Goal: Use online tool/utility: Use online tool/utility

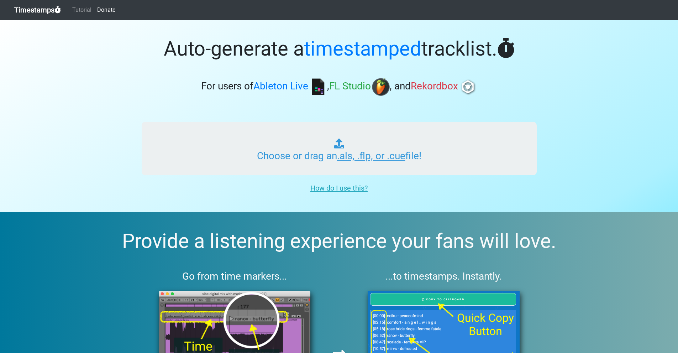
click at [280, 143] on input "Choose or drag an .als, .flp, or .cue file!" at bounding box center [339, 148] width 395 height 53
type input "C:\fakepath\jukeblocks_converted_klipso.als"
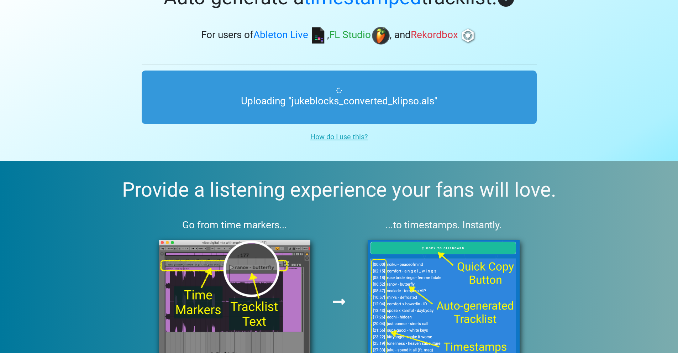
scroll to position [4, 0]
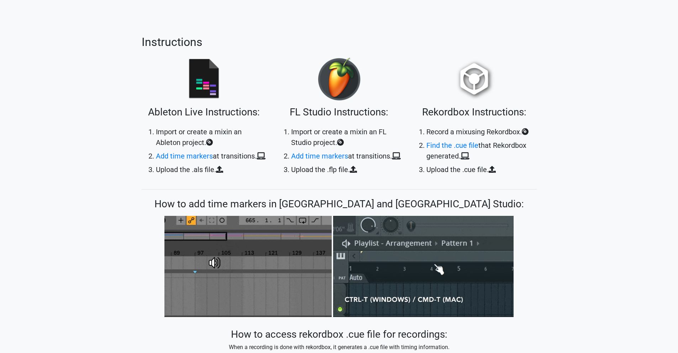
scroll to position [414, 0]
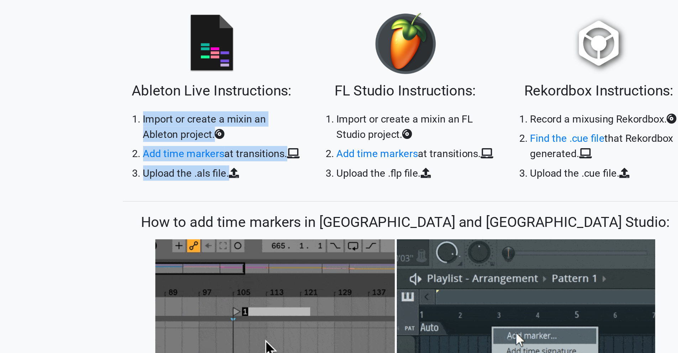
drag, startPoint x: 143, startPoint y: 120, endPoint x: 238, endPoint y: 160, distance: 102.6
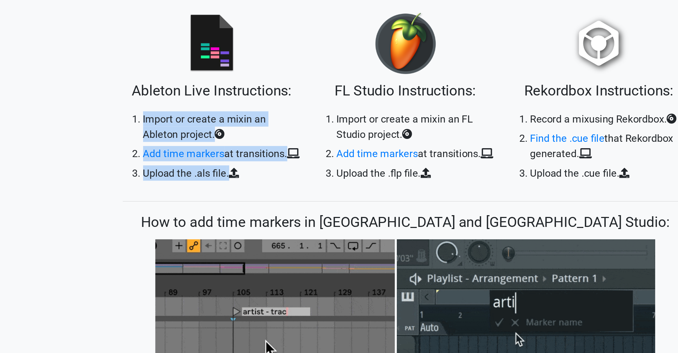
click at [238, 160] on ol "Import or create a mix in an Ableton project. Add time markers at transitions. …" at bounding box center [204, 143] width 125 height 48
click at [238, 160] on li "Upload the .als file ." at bounding box center [211, 162] width 110 height 11
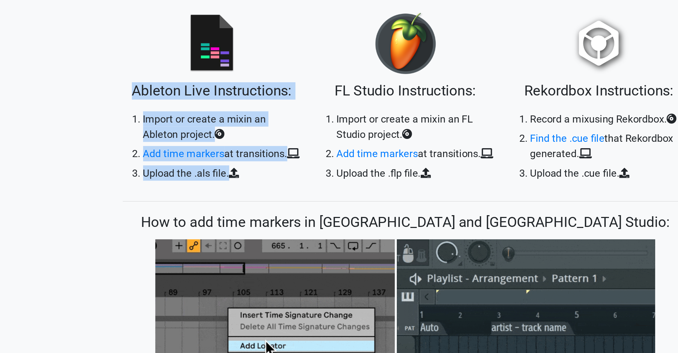
drag, startPoint x: 238, startPoint y: 160, endPoint x: 126, endPoint y: 109, distance: 123.6
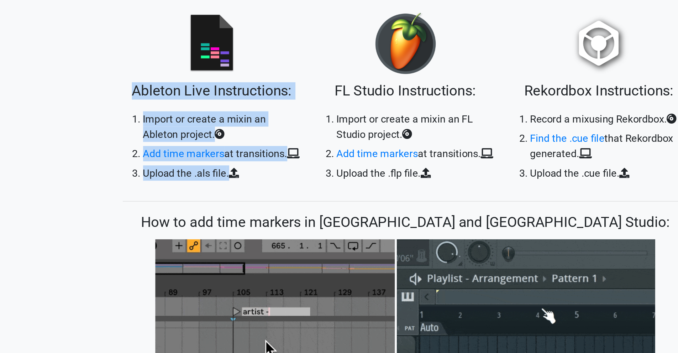
click at [126, 109] on section "Tutorial Instructions Ableton Live Instructions: Import or create a mix in an A…" at bounding box center [339, 195] width 678 height 772
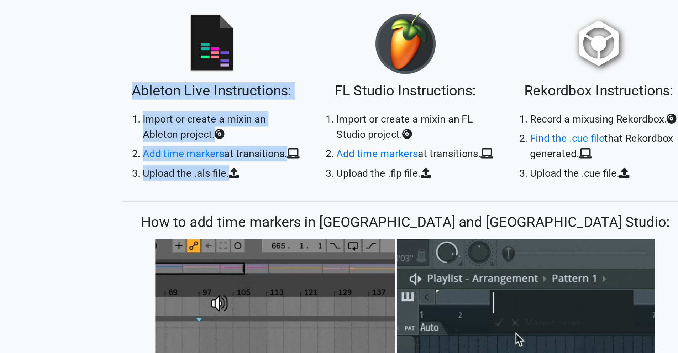
click at [126, 109] on section "Tutorial Instructions Ableton Live Instructions: Import or create a mix in an A…" at bounding box center [339, 195] width 678 height 772
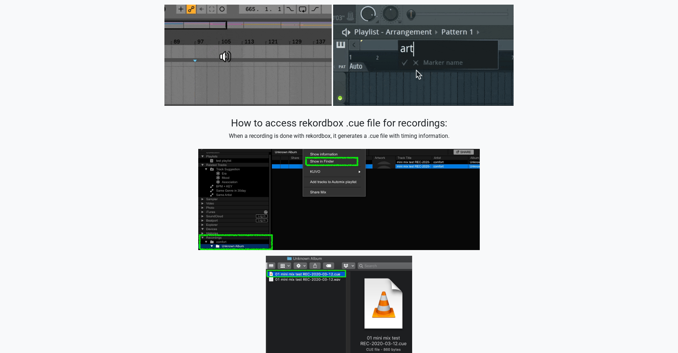
scroll to position [619, 0]
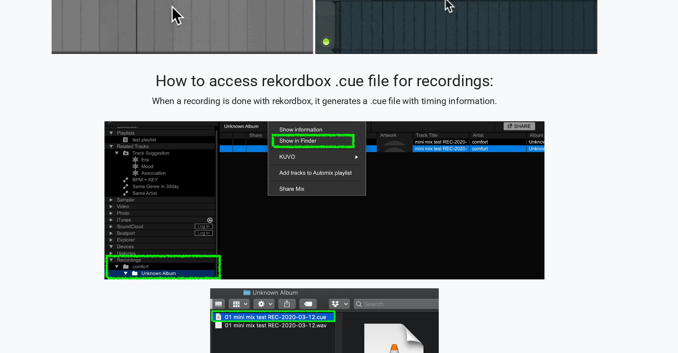
click at [213, 122] on h3 "How to access rekordbox .cue file for recordings:" at bounding box center [339, 122] width 395 height 12
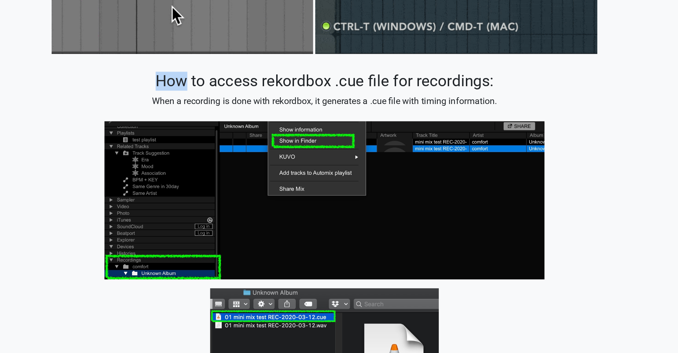
click at [213, 122] on h3 "How to access rekordbox .cue file for recordings:" at bounding box center [339, 122] width 395 height 12
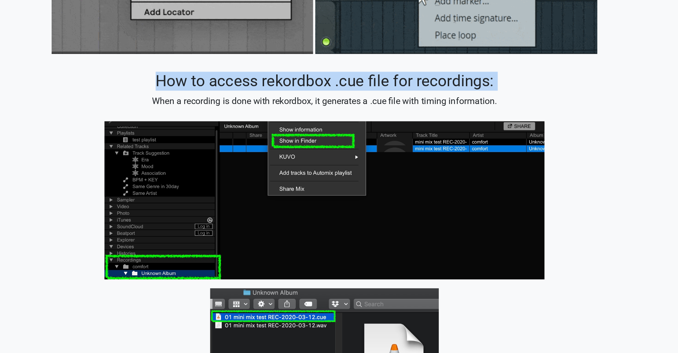
click at [213, 122] on h3 "How to access rekordbox .cue file for recordings:" at bounding box center [339, 122] width 395 height 12
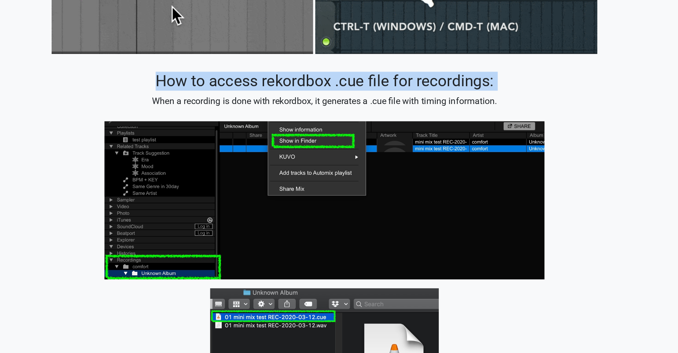
click at [220, 130] on div "How to access rekordbox .cue file for recordings: When a recording is done with…" at bounding box center [339, 237] width 395 height 243
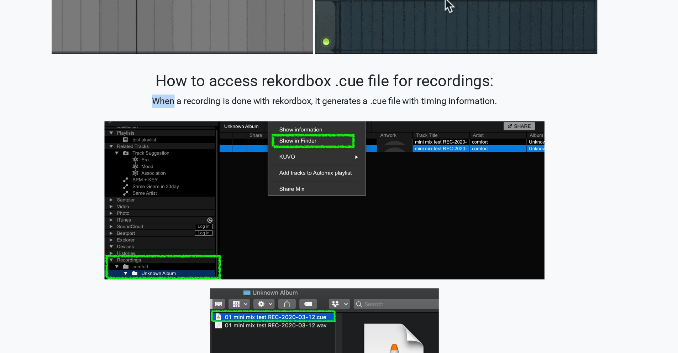
click at [220, 130] on div "How to access rekordbox .cue file for recordings: When a recording is done with…" at bounding box center [339, 237] width 395 height 243
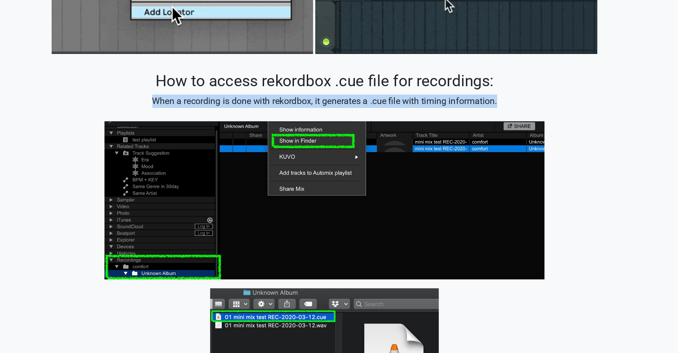
click at [220, 130] on div "How to access rekordbox .cue file for recordings: When a recording is done with…" at bounding box center [339, 237] width 395 height 243
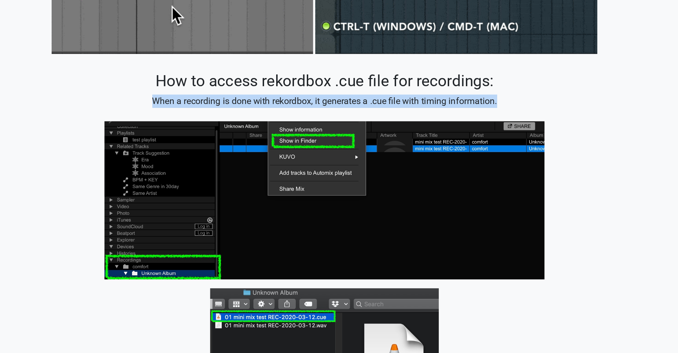
click at [220, 130] on div "How to access rekordbox .cue file for recordings: When a recording is done with…" at bounding box center [339, 237] width 395 height 243
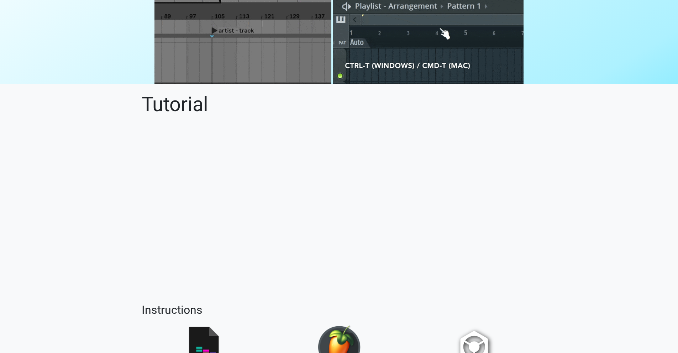
scroll to position [0, 0]
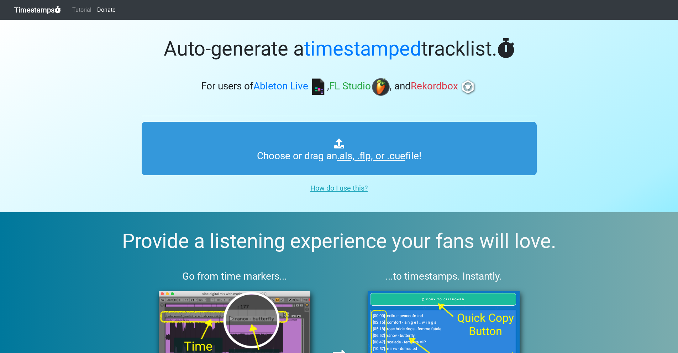
scroll to position [1, 0]
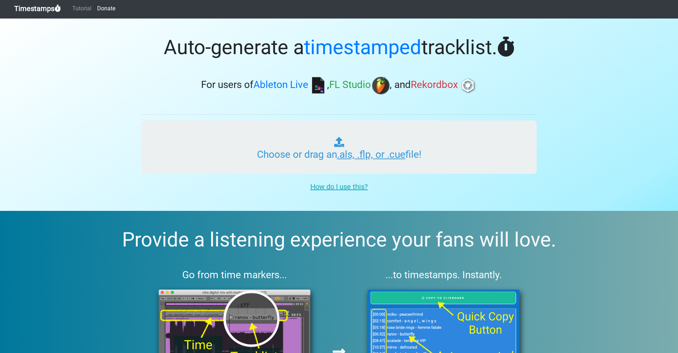
click at [284, 153] on input "Choose or drag an .als, .flp, or .cue file!" at bounding box center [339, 146] width 395 height 53
type input "C:\fakepath\klipso.flp"
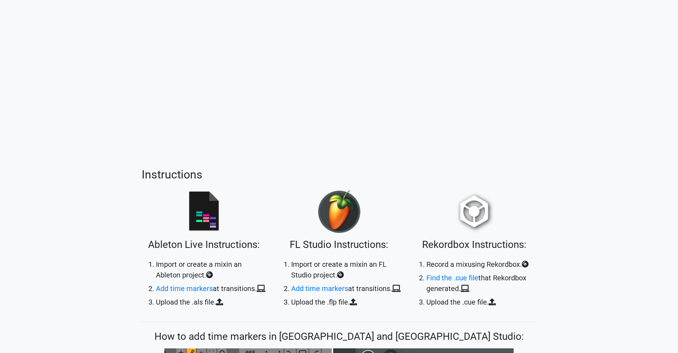
scroll to position [214, 0]
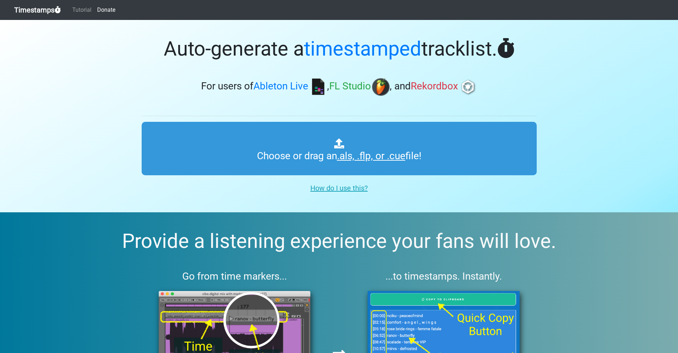
scroll to position [1, 0]
